Goal: Transaction & Acquisition: Purchase product/service

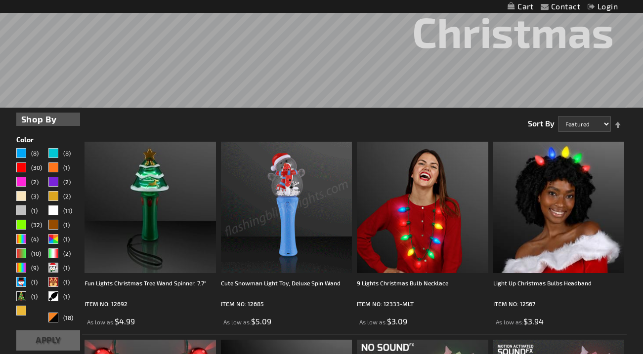
scroll to position [198, 0]
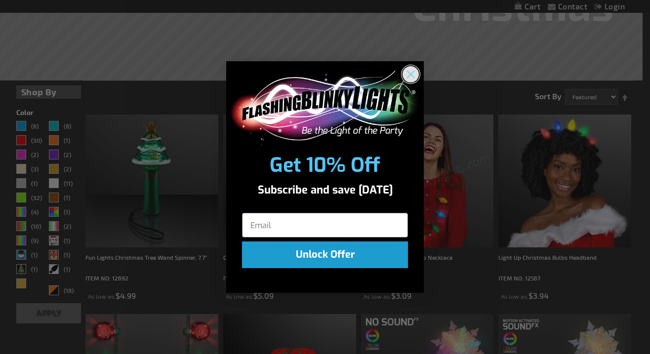
click at [411, 73] on icon "Close dialog" at bounding box center [410, 74] width 17 height 17
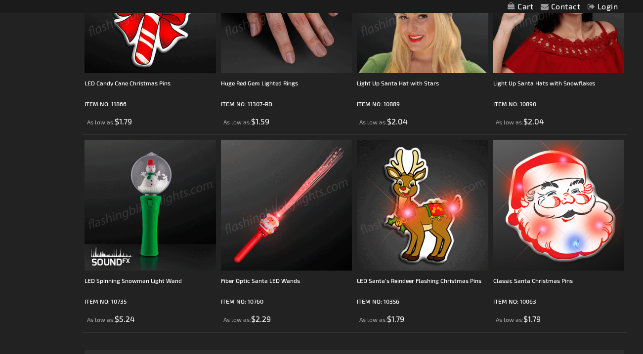
scroll to position [2961, 0]
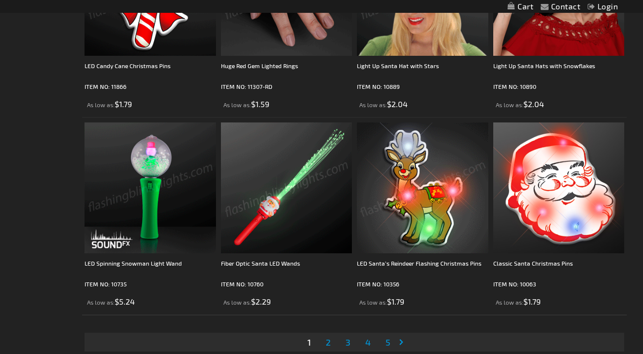
click at [286, 243] on img at bounding box center [286, 188] width 131 height 131
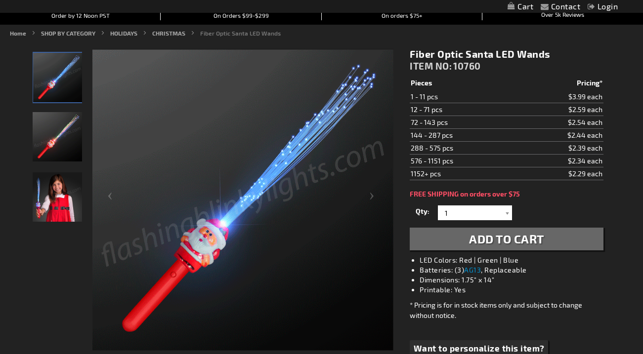
scroll to position [296, 0]
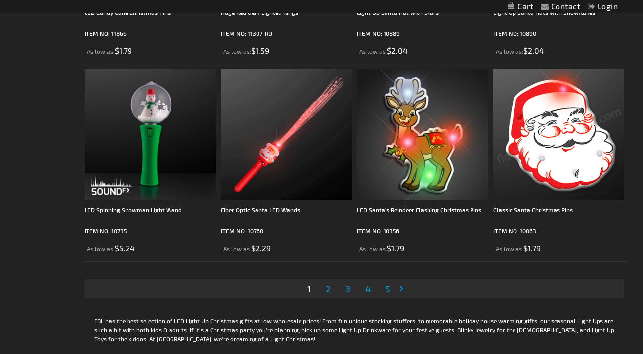
scroll to position [3011, 0]
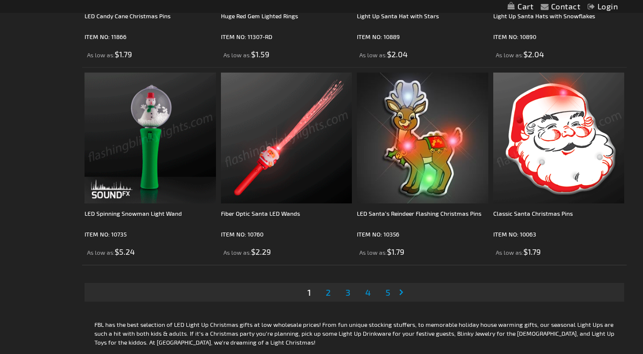
click at [329, 296] on span "2" at bounding box center [328, 292] width 5 height 11
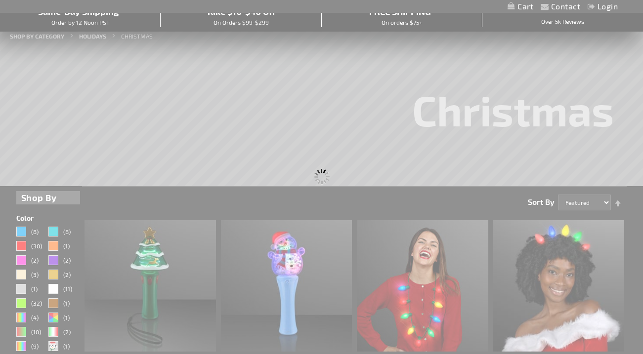
scroll to position [38, 0]
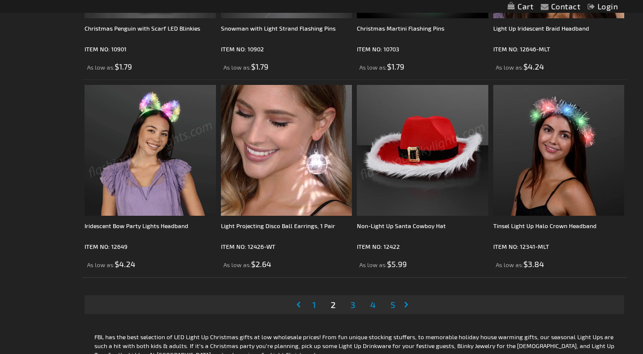
scroll to position [3014, 0]
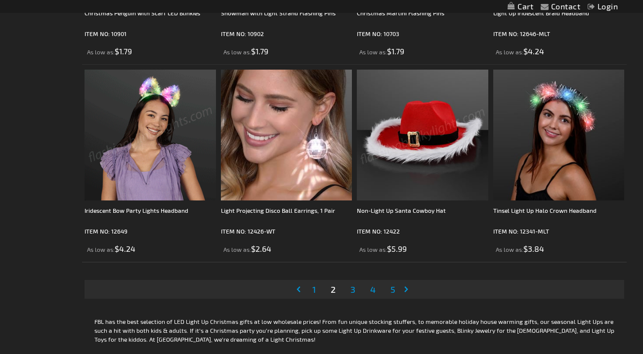
click at [348, 294] on link "Page 3" at bounding box center [352, 289] width 9 height 15
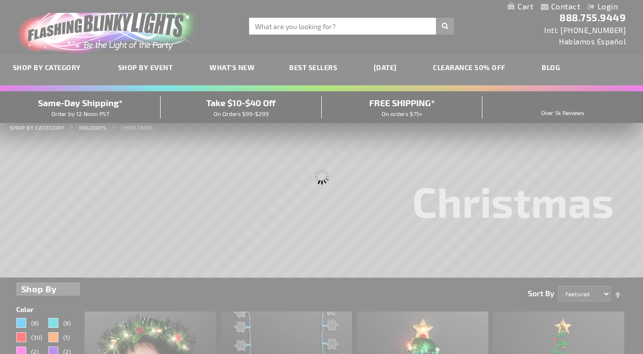
scroll to position [0, 0]
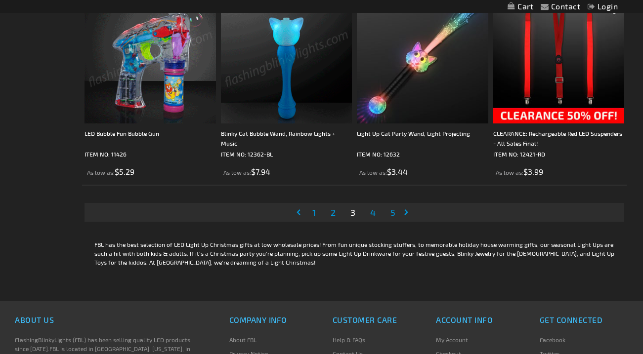
scroll to position [3113, 0]
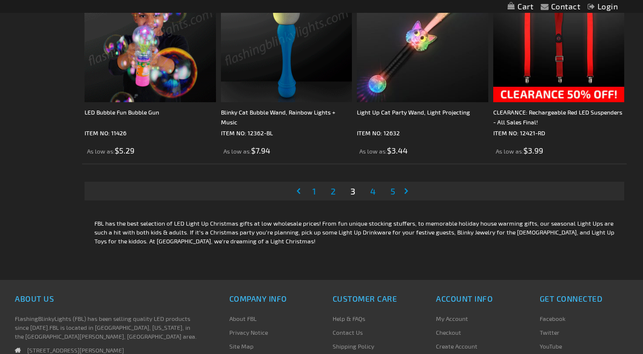
click at [373, 192] on span "4" at bounding box center [372, 191] width 5 height 11
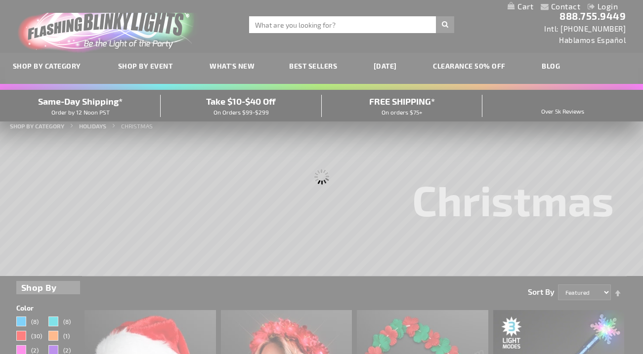
scroll to position [0, 0]
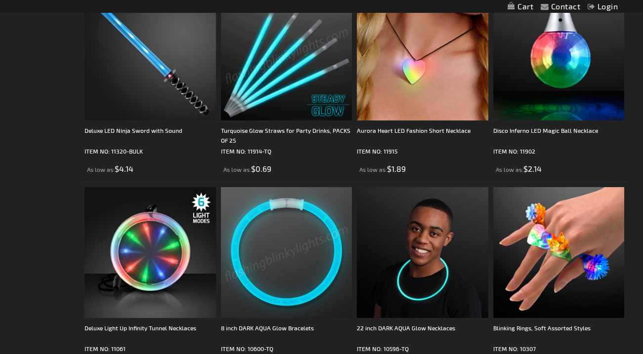
scroll to position [3113, 0]
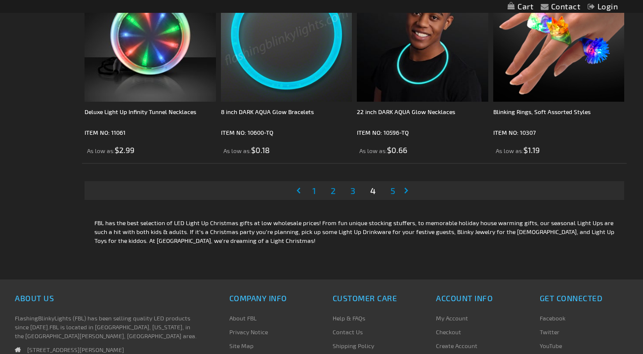
click at [393, 192] on span "5" at bounding box center [392, 190] width 5 height 11
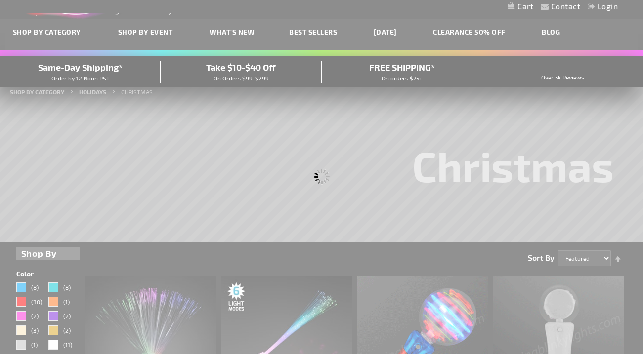
scroll to position [0, 0]
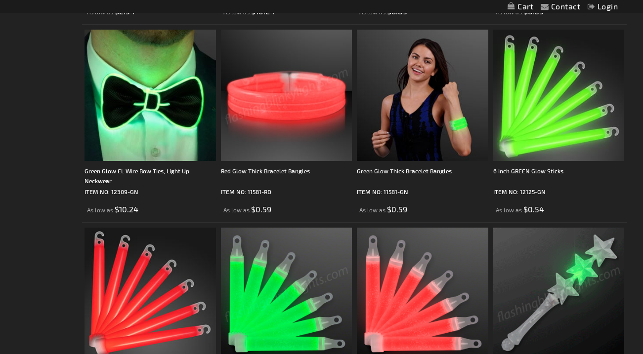
scroll to position [2125, 0]
